Goal: Use online tool/utility: Utilize a website feature to perform a specific function

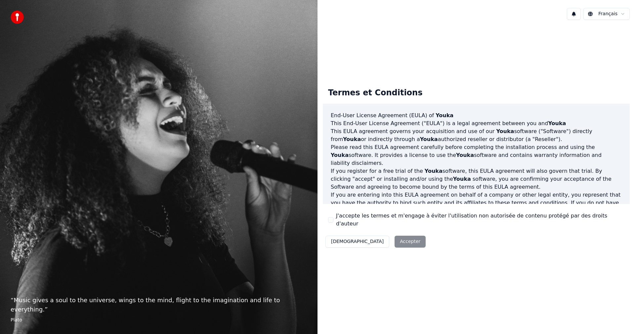
click at [381, 235] on div "Décliner Accepter" at bounding box center [375, 241] width 105 height 17
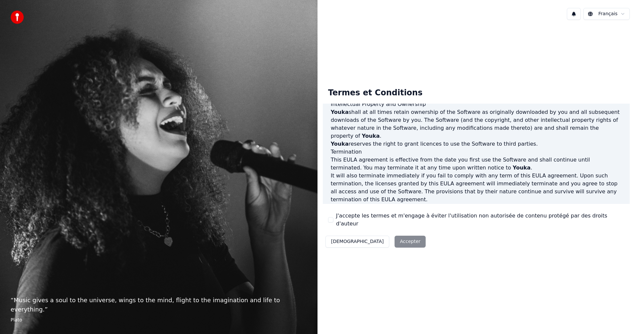
scroll to position [265, 0]
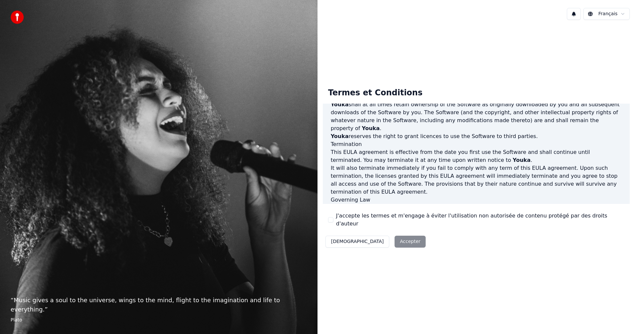
click at [331, 221] on button "J'accepte les termes et m'engage à éviter l'utilisation non autorisée de conten…" at bounding box center [330, 219] width 5 height 5
click at [394, 236] on button "Accepter" at bounding box center [409, 241] width 31 height 12
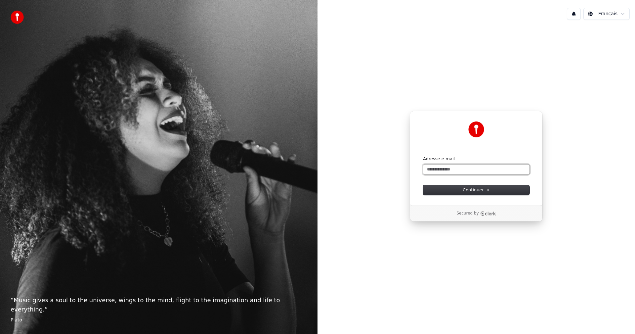
click at [492, 172] on input "Adresse e-mail" at bounding box center [476, 169] width 106 height 10
click at [482, 190] on span "Continuer" at bounding box center [476, 190] width 27 height 6
type input "**********"
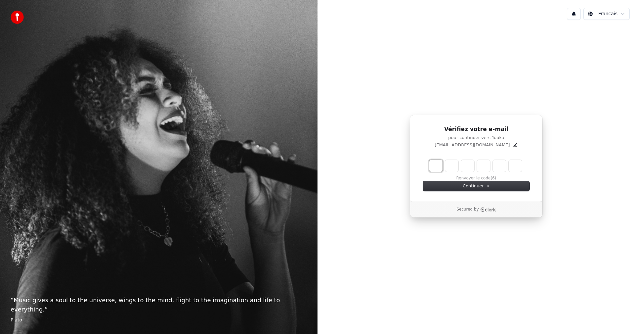
click at [436, 164] on input "Enter verification code. Digit 1" at bounding box center [435, 166] width 13 height 12
type input "*"
type input "**"
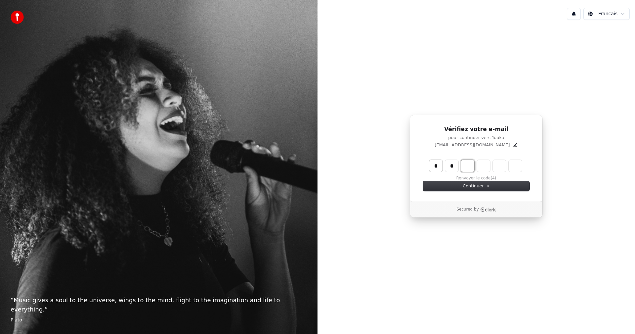
type input "*"
type input "***"
type input "*"
type input "****"
type input "*"
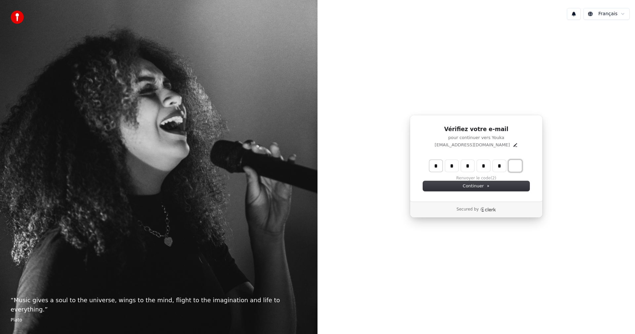
type input "******"
type input "*"
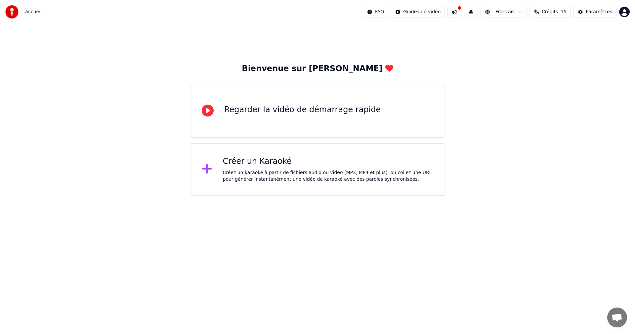
click at [244, 174] on div "Créez un karaoké à partir de fichiers audio ou vidéo (MP3, MP4 et plus), ou col…" at bounding box center [328, 175] width 211 height 13
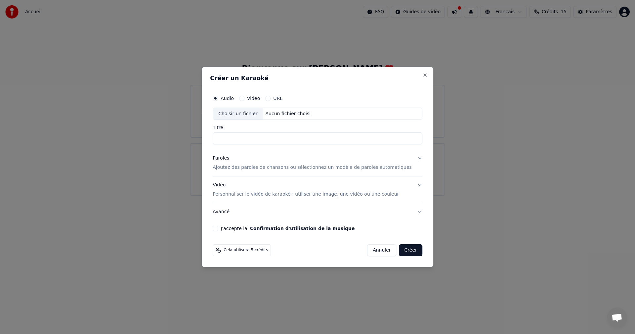
click at [248, 98] on div "Audio Vidéo URL" at bounding box center [248, 98] width 70 height 5
click at [244, 98] on button "Vidéo" at bounding box center [241, 98] width 5 height 5
click at [422, 76] on button "Close" at bounding box center [424, 74] width 5 height 5
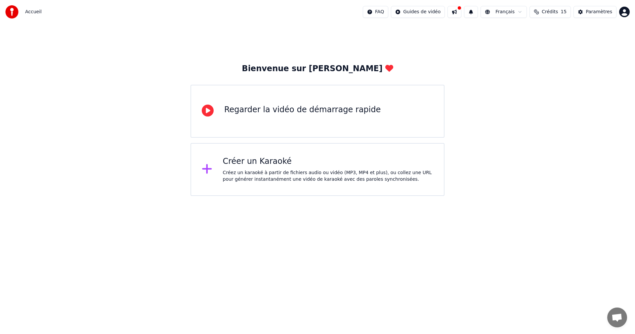
click at [307, 163] on div "Créer un Karaoké" at bounding box center [328, 161] width 211 height 11
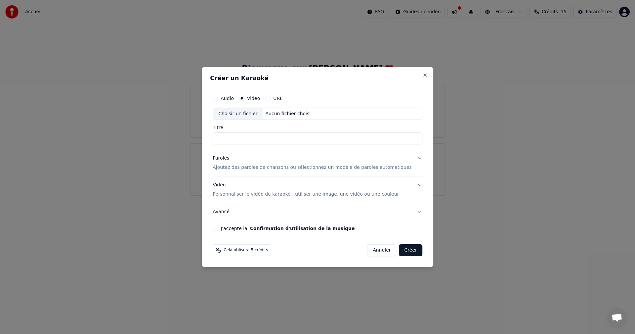
click at [288, 116] on div "Aucun fichier choisi" at bounding box center [288, 113] width 51 height 7
click at [250, 140] on input "Titre" at bounding box center [318, 139] width 210 height 12
click at [218, 229] on button "J'accepte la Confirmation d'utilisation de la musique" at bounding box center [215, 228] width 5 height 5
click at [218, 100] on button "Audio" at bounding box center [215, 98] width 5 height 5
click at [263, 252] on span "Cela utilisera 5 crédits" at bounding box center [246, 249] width 44 height 5
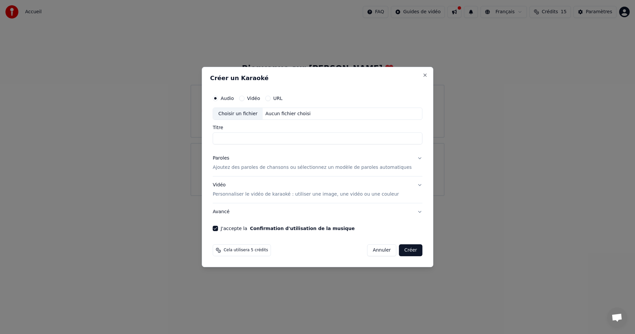
click at [260, 97] on label "Vidéo" at bounding box center [253, 98] width 13 height 5
click at [244, 97] on button "Vidéo" at bounding box center [241, 98] width 5 height 5
click at [282, 98] on label "URL" at bounding box center [277, 98] width 9 height 5
click at [270, 98] on button "URL" at bounding box center [267, 98] width 5 height 5
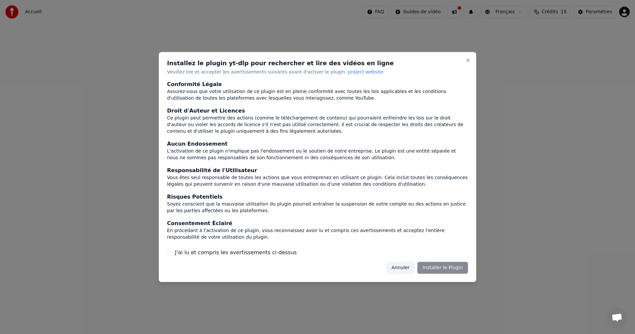
click at [413, 268] on button "Annuler" at bounding box center [400, 268] width 28 height 12
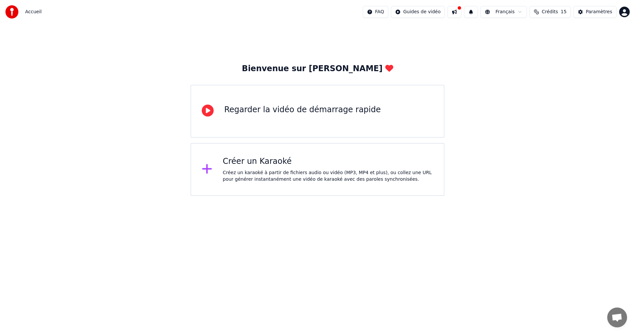
click at [265, 157] on div "Créer un Karaoké" at bounding box center [328, 161] width 211 height 11
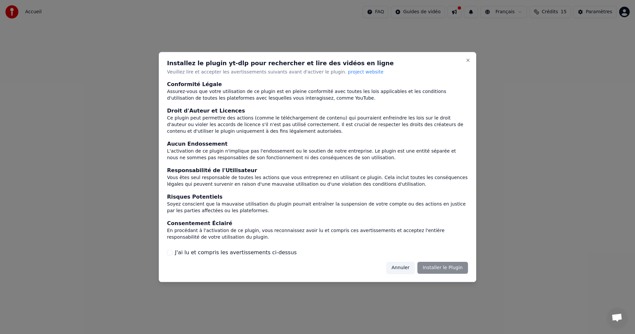
click at [174, 251] on div "J'ai lu et compris les avertissements ci-dessus" at bounding box center [317, 252] width 301 height 8
click at [167, 251] on div "Installez le plugin yt-dlp pour rechercher et lire des vidéos en ligne Veuillez…" at bounding box center [317, 167] width 317 height 230
click at [167, 253] on button "J'ai lu et compris les avertissements ci-dessus" at bounding box center [169, 252] width 5 height 5
click at [430, 268] on button "Installer le Plugin" at bounding box center [442, 268] width 51 height 12
click at [467, 62] on button "Close" at bounding box center [467, 60] width 5 height 5
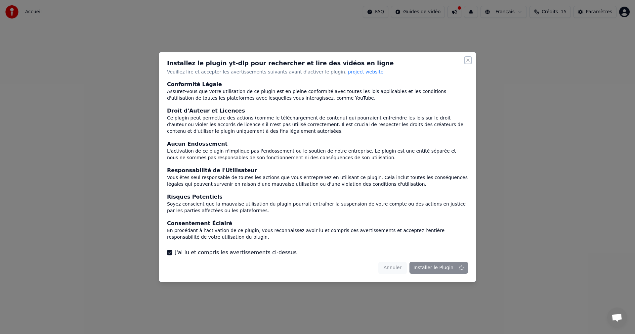
click at [466, 62] on button "Close" at bounding box center [467, 60] width 5 height 5
